Goal: Transaction & Acquisition: Purchase product/service

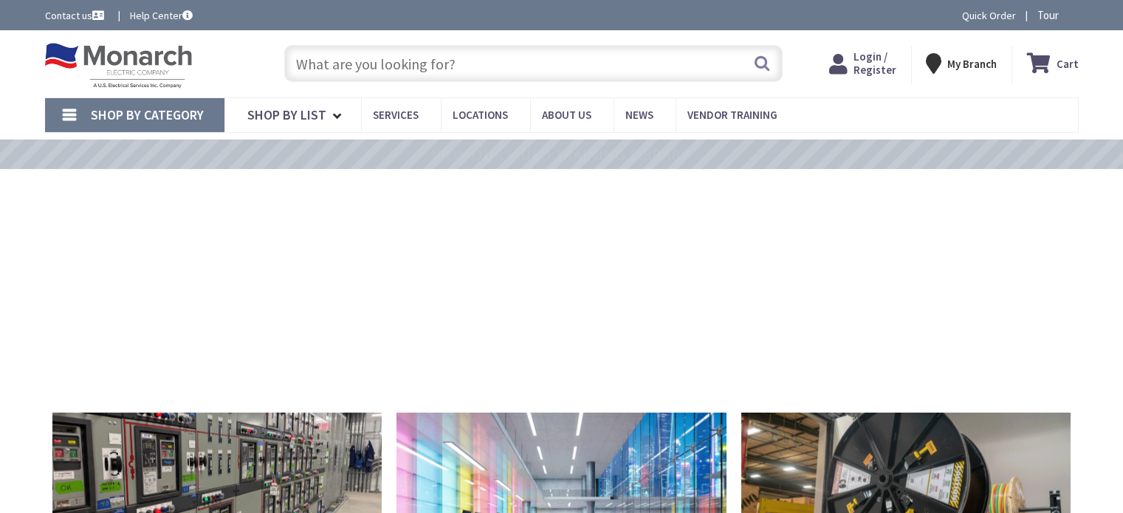
drag, startPoint x: 0, startPoint y: 0, endPoint x: 496, endPoint y: 73, distance: 501.4
click at [496, 73] on input "text" at bounding box center [533, 63] width 498 height 37
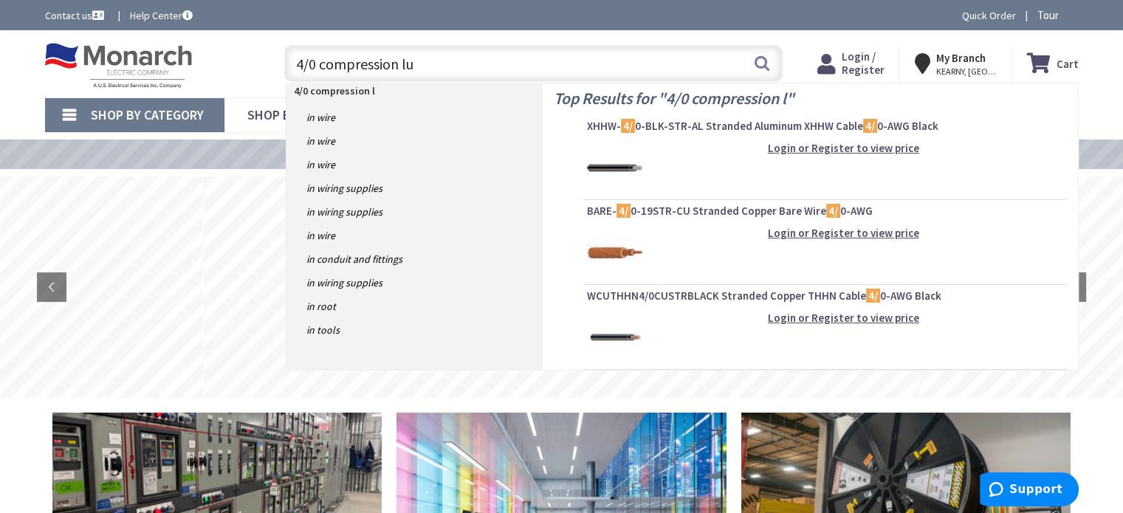
type input "4/0 compression lug"
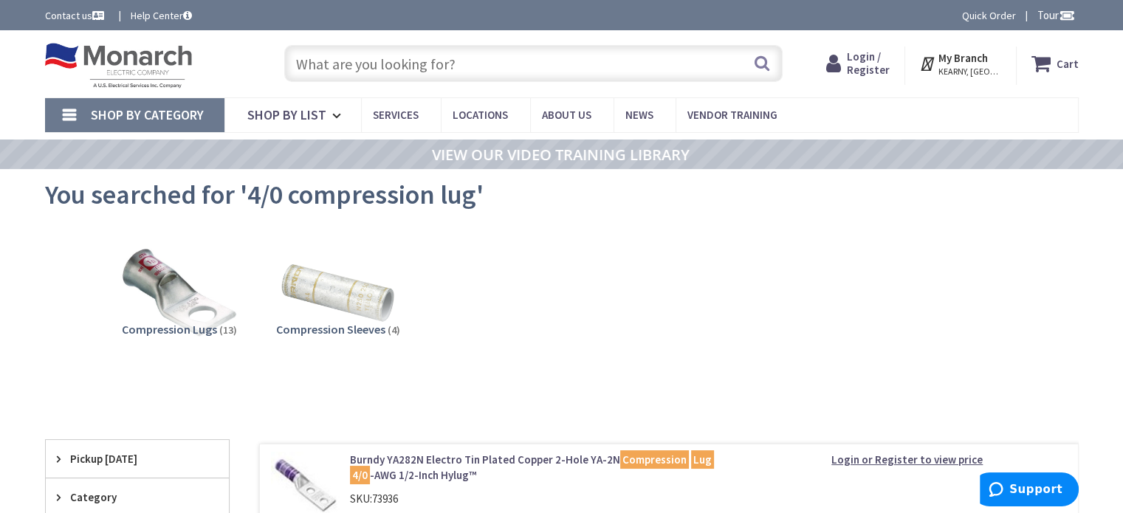
click at [419, 79] on input "text" at bounding box center [533, 63] width 498 height 37
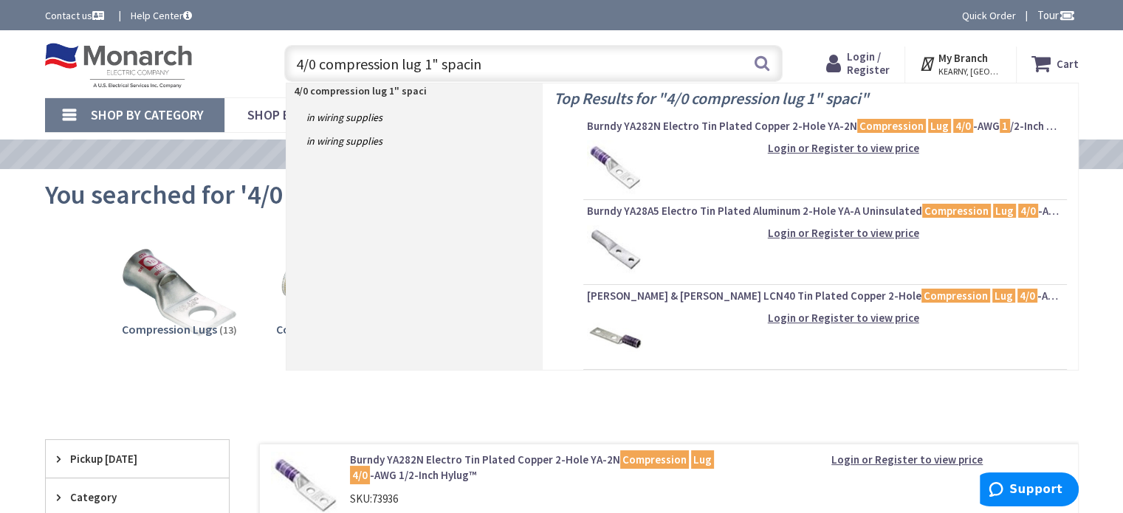
type input "4/0 compression lug 1" spacing"
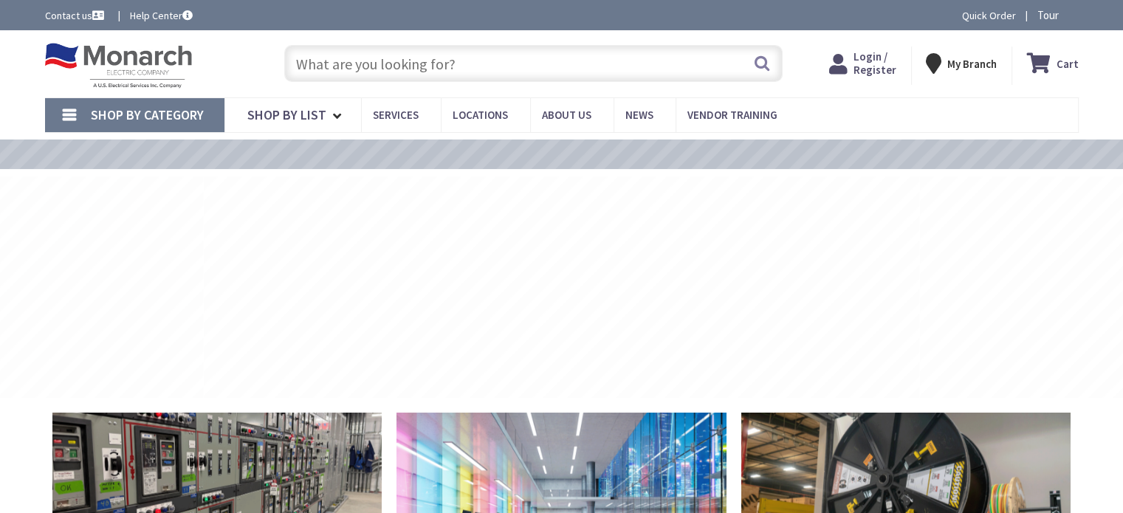
click at [425, 69] on input "text" at bounding box center [533, 63] width 498 height 37
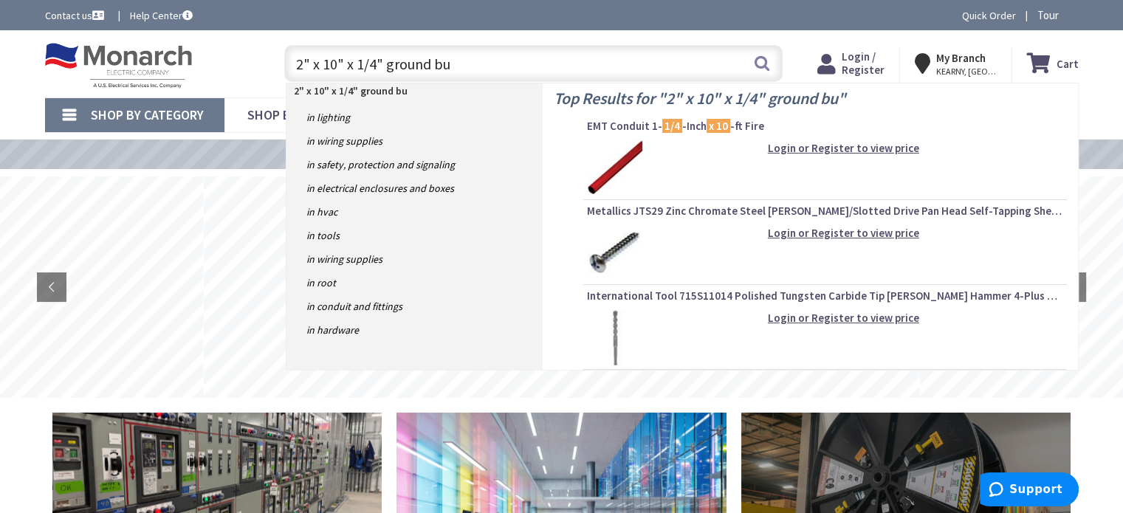
type input "2" x 10" x 1/4" ground bus"
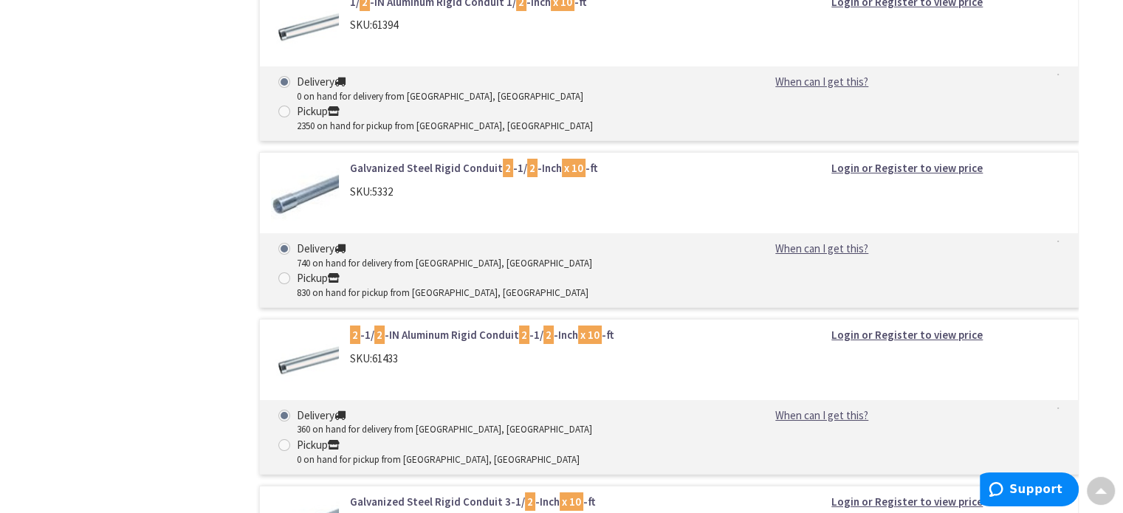
scroll to position [5388, 0]
